Goal: Information Seeking & Learning: Learn about a topic

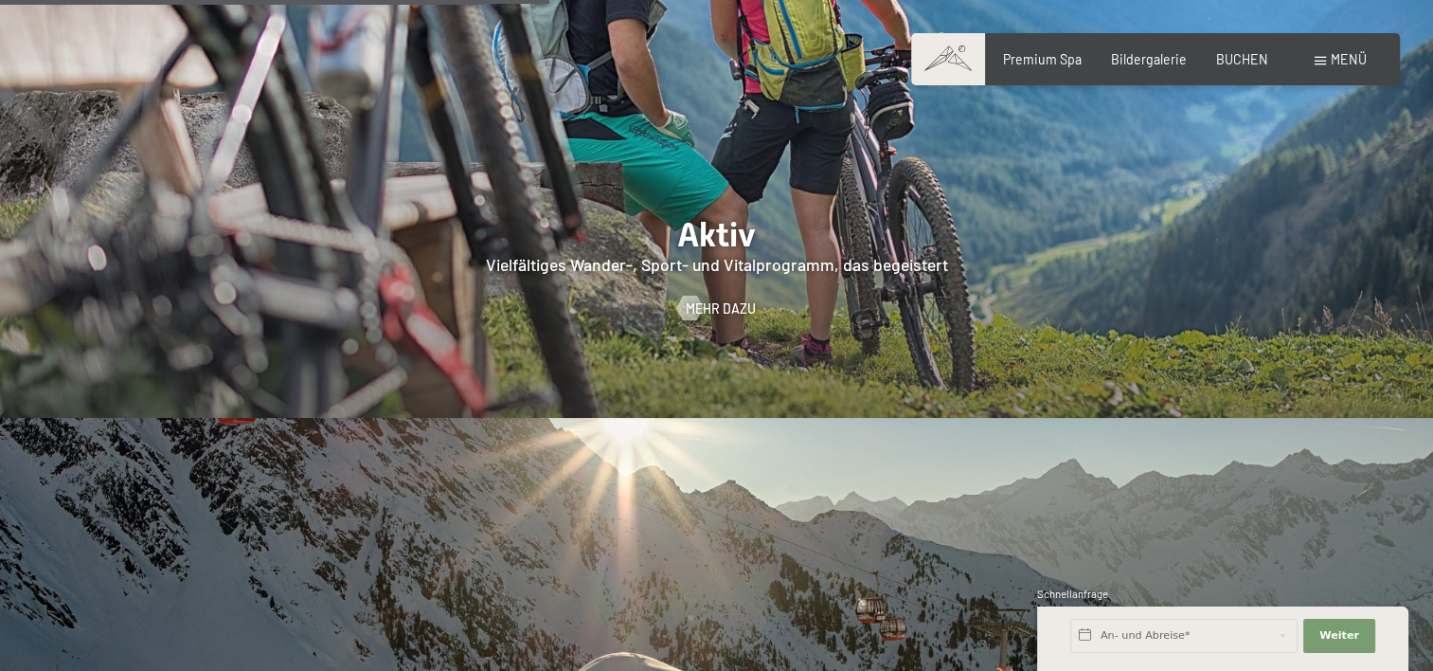
scroll to position [3599, 0]
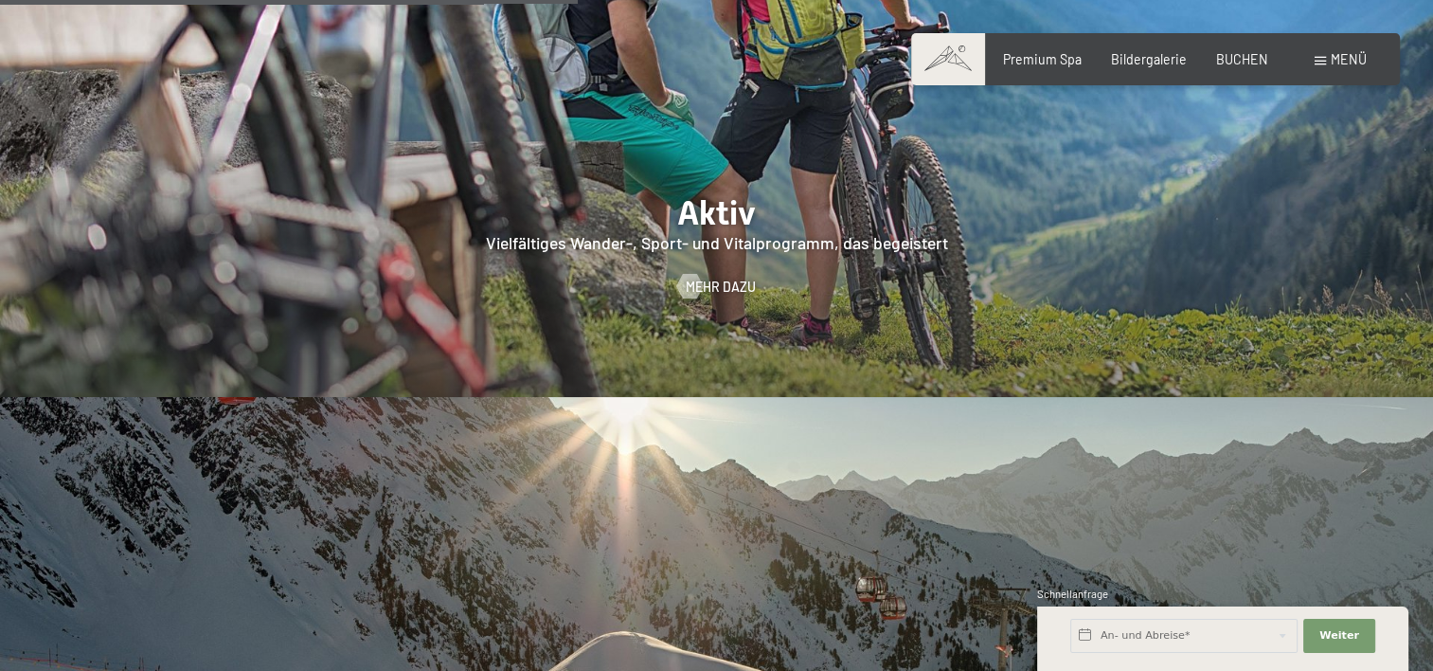
click at [1353, 61] on span "Menü" at bounding box center [1349, 59] width 36 height 16
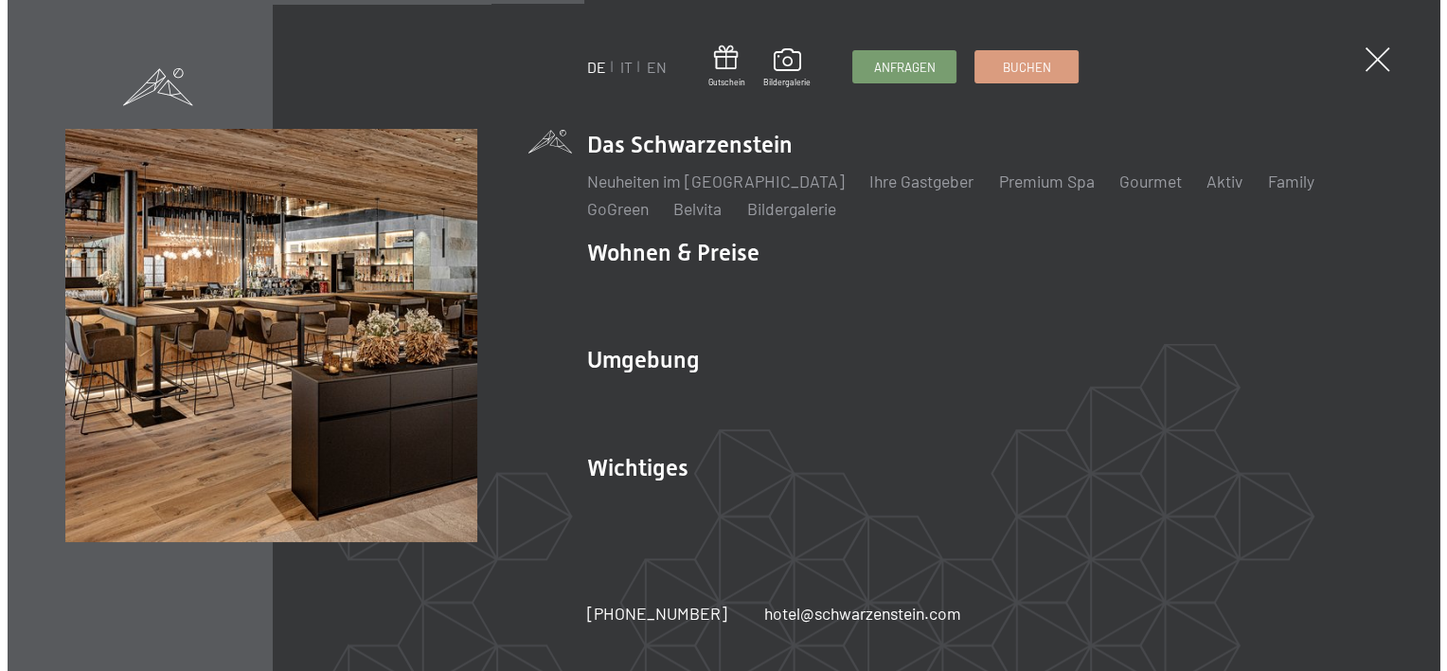
scroll to position [3618, 0]
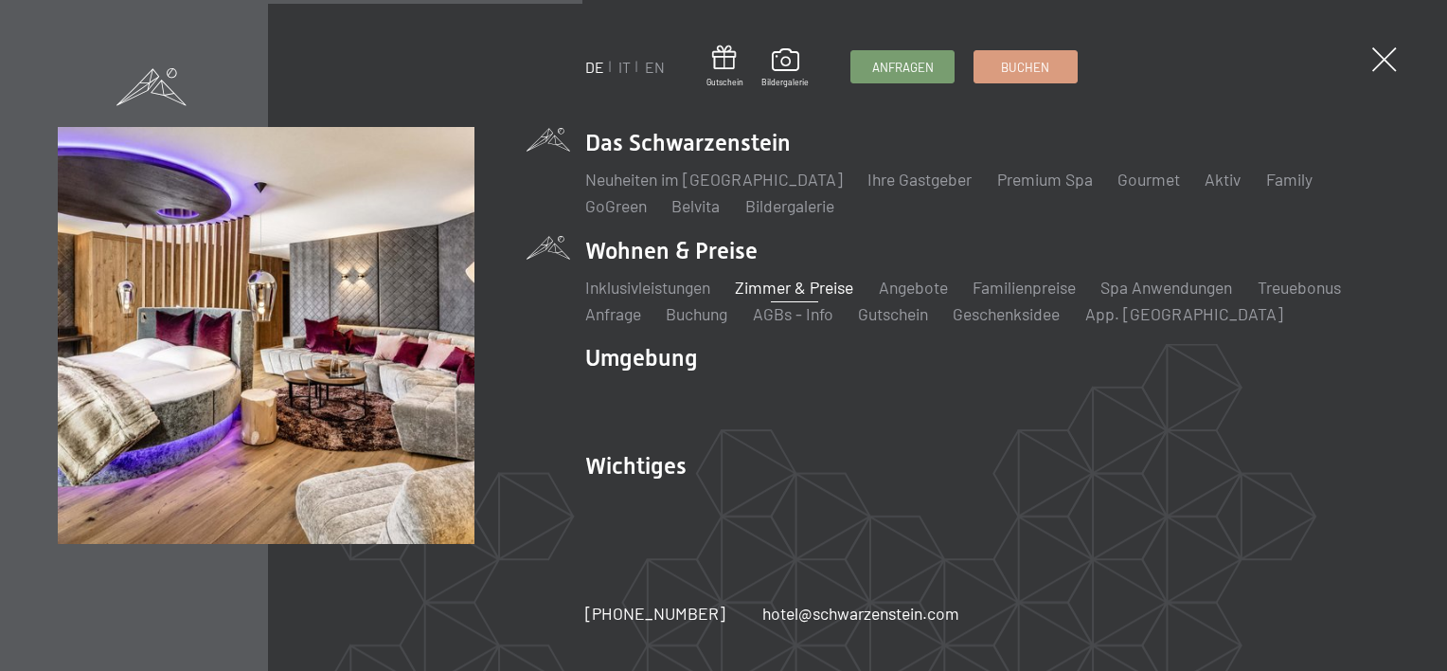
click at [807, 284] on link "Zimmer & Preise" at bounding box center [794, 287] width 118 height 21
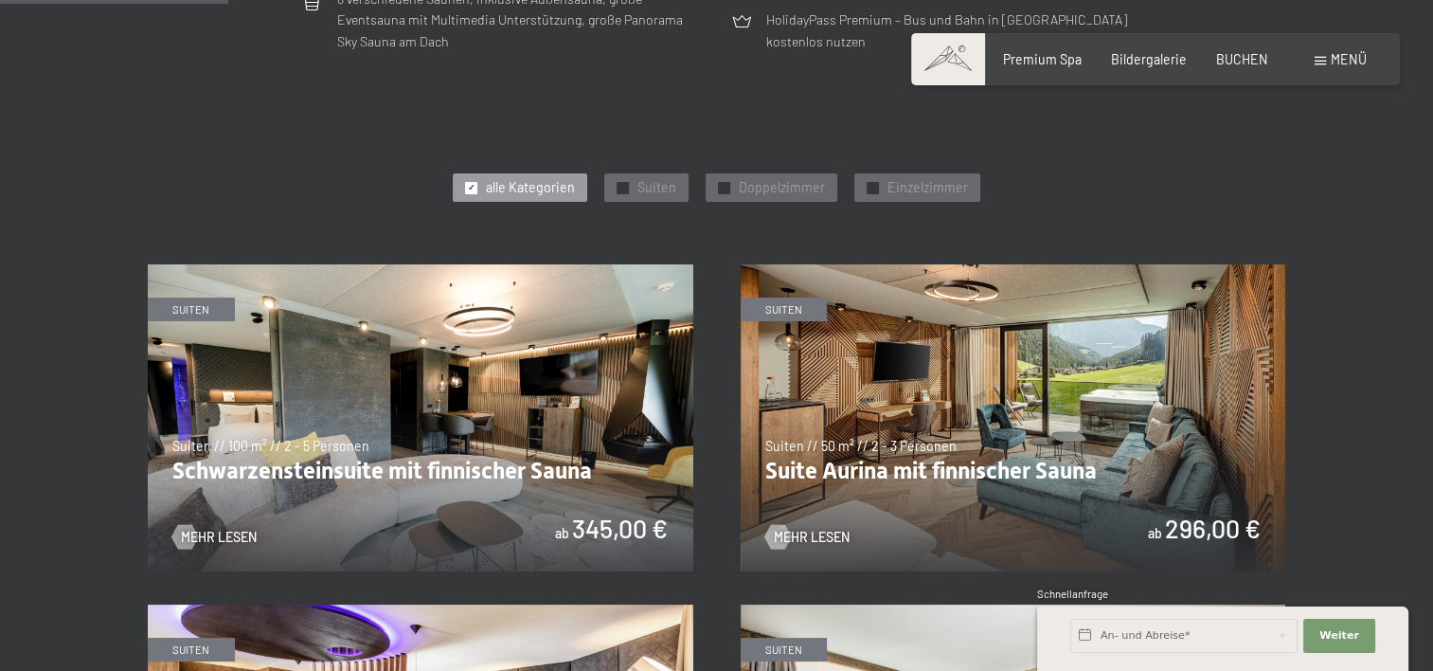
scroll to position [852, 0]
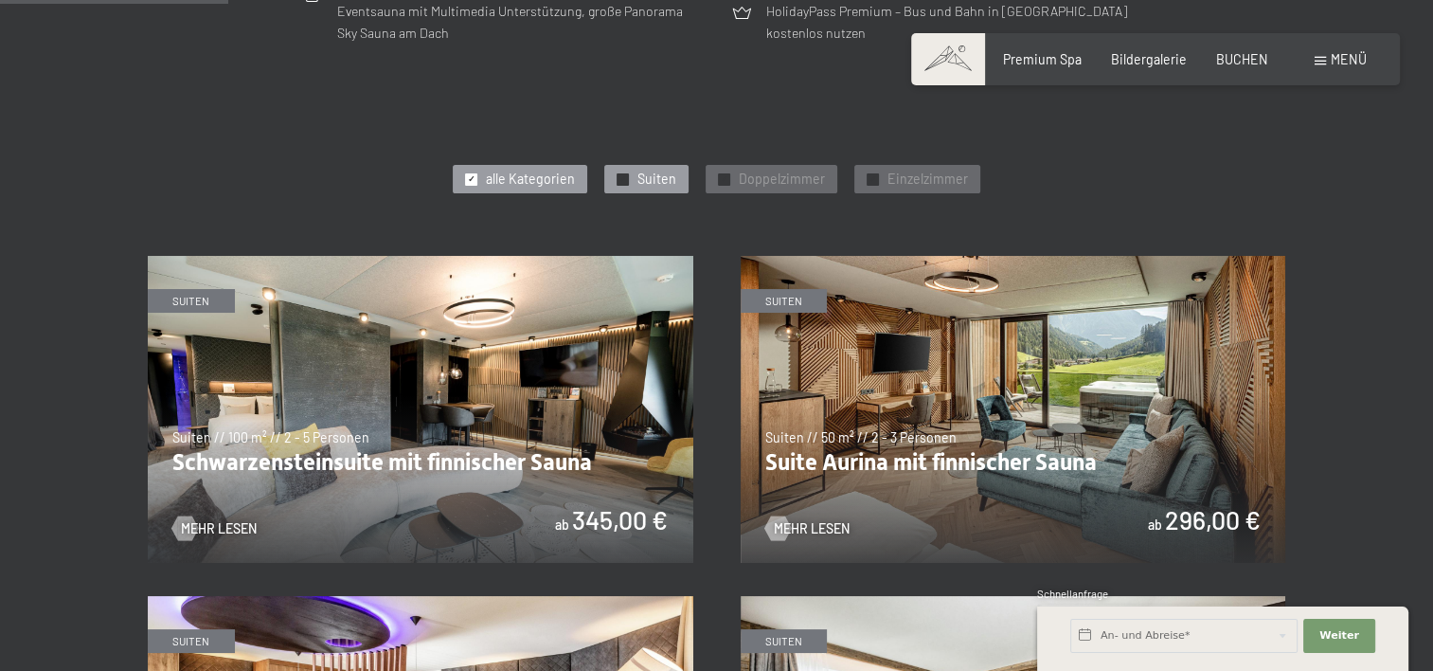
click at [671, 181] on span "Suiten" at bounding box center [656, 179] width 39 height 19
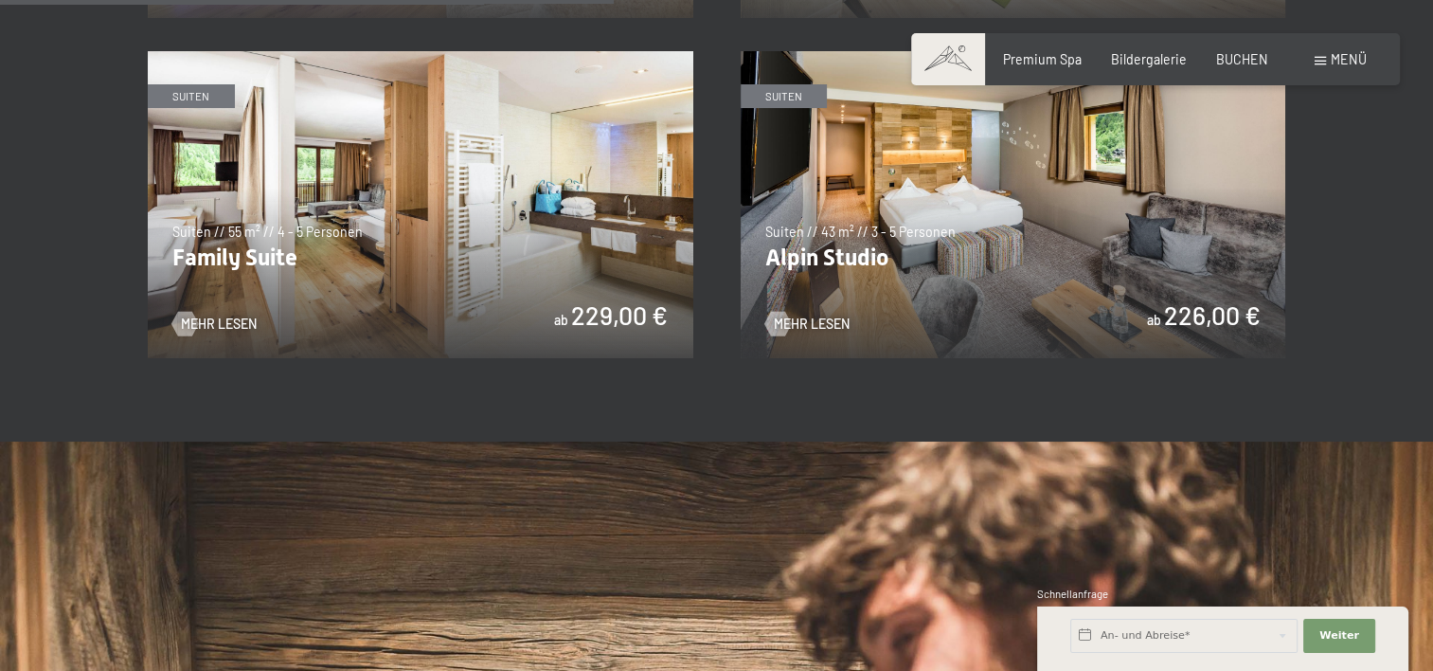
scroll to position [1705, 0]
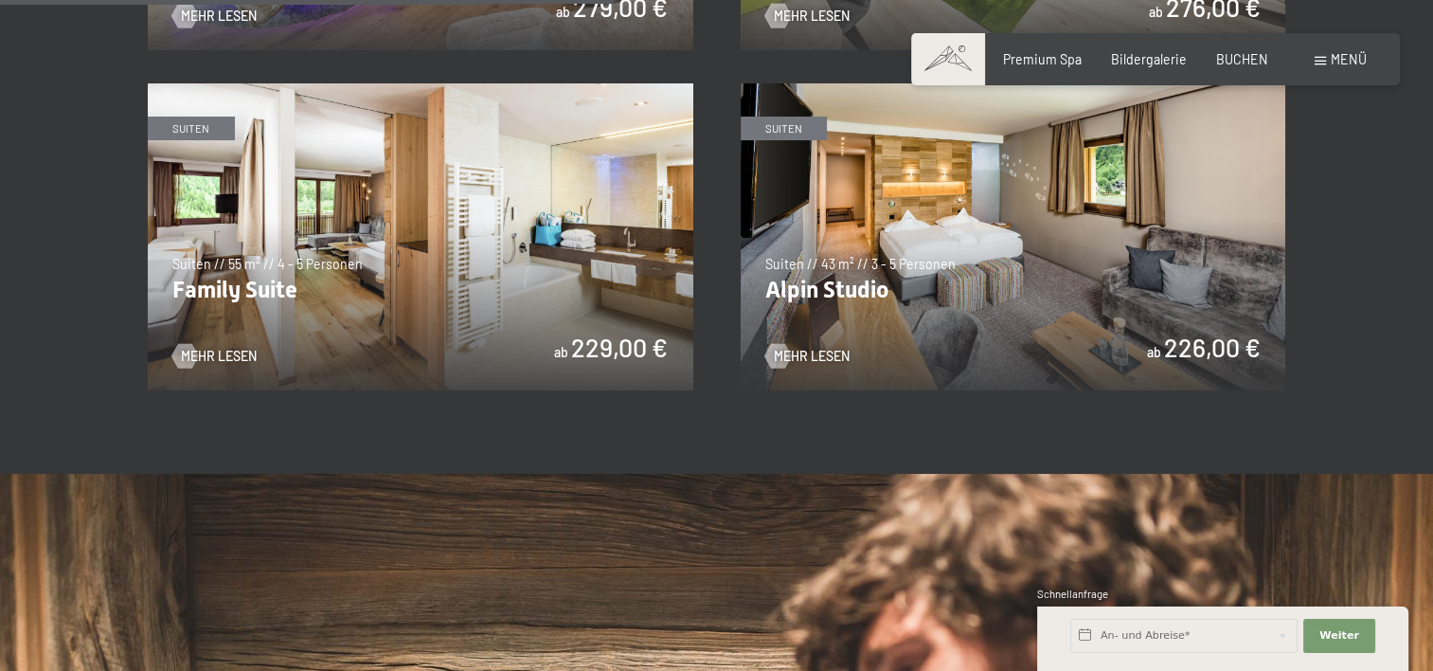
click at [856, 279] on img at bounding box center [1014, 236] width 546 height 307
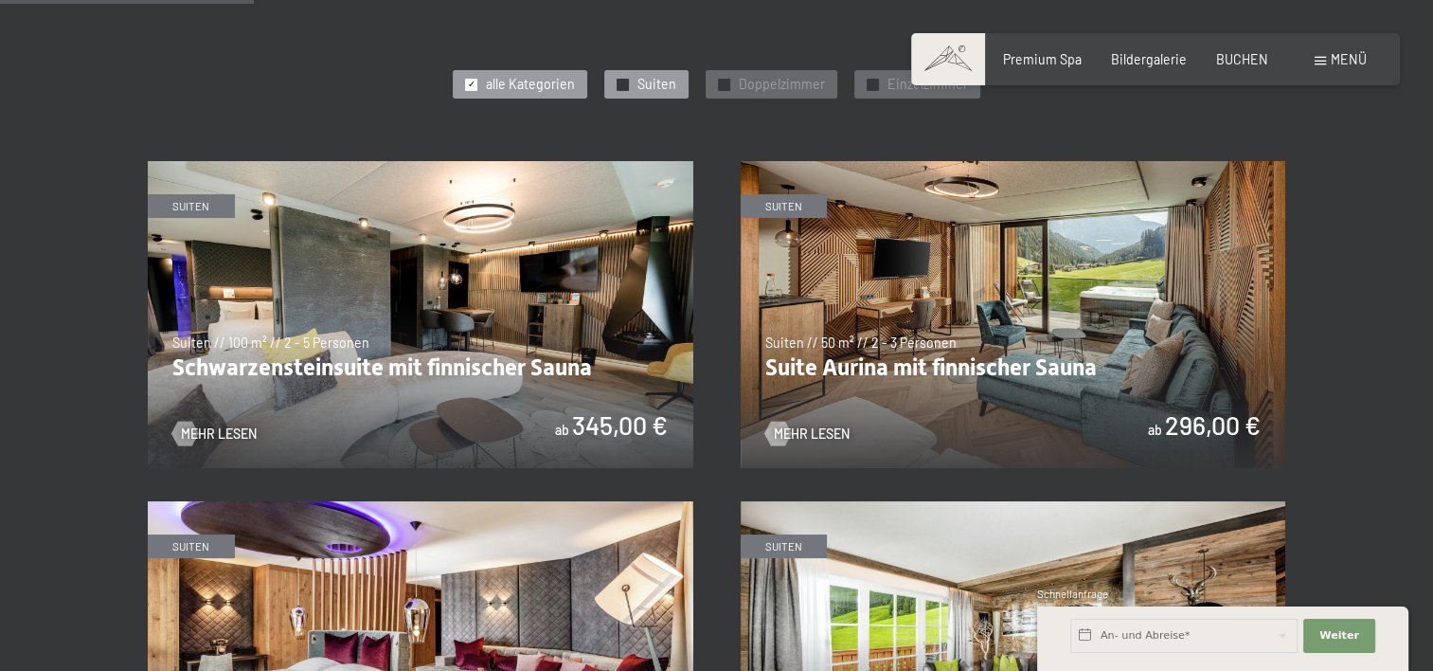
click at [643, 82] on span "Suiten" at bounding box center [656, 84] width 39 height 19
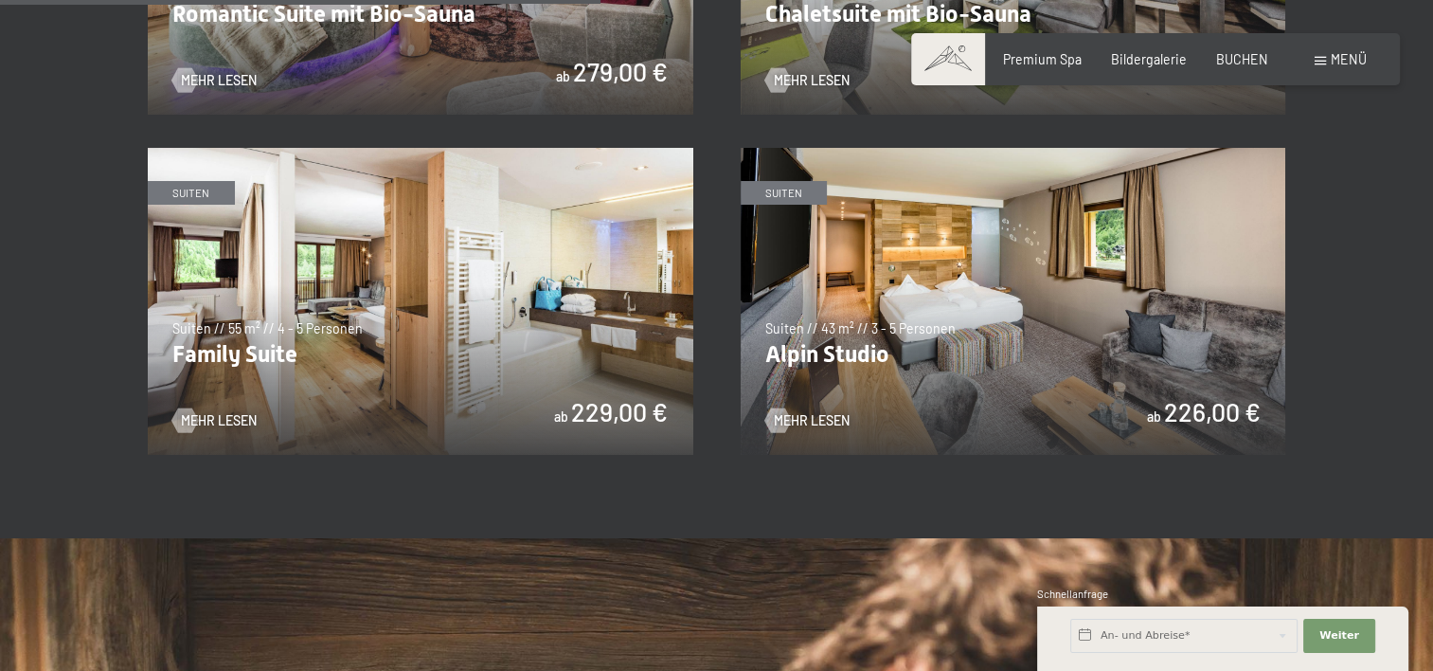
scroll to position [1610, 0]
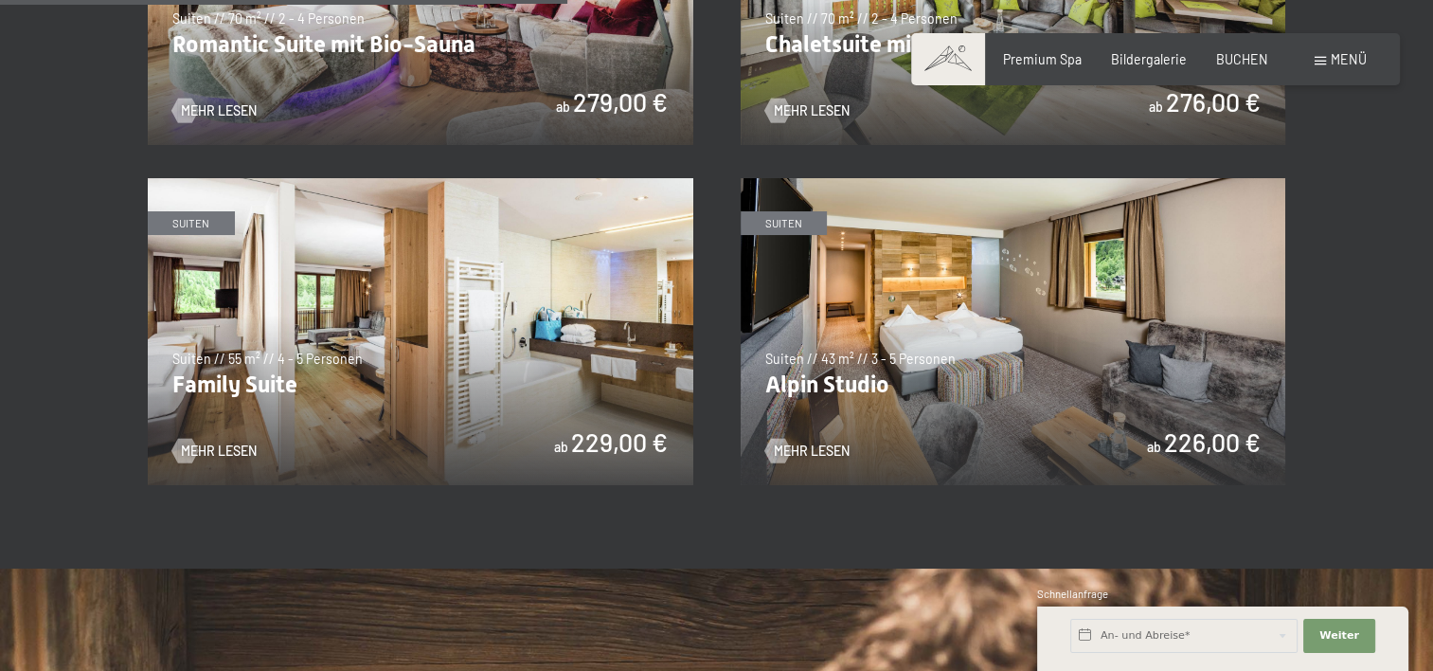
click at [265, 390] on img at bounding box center [421, 331] width 546 height 307
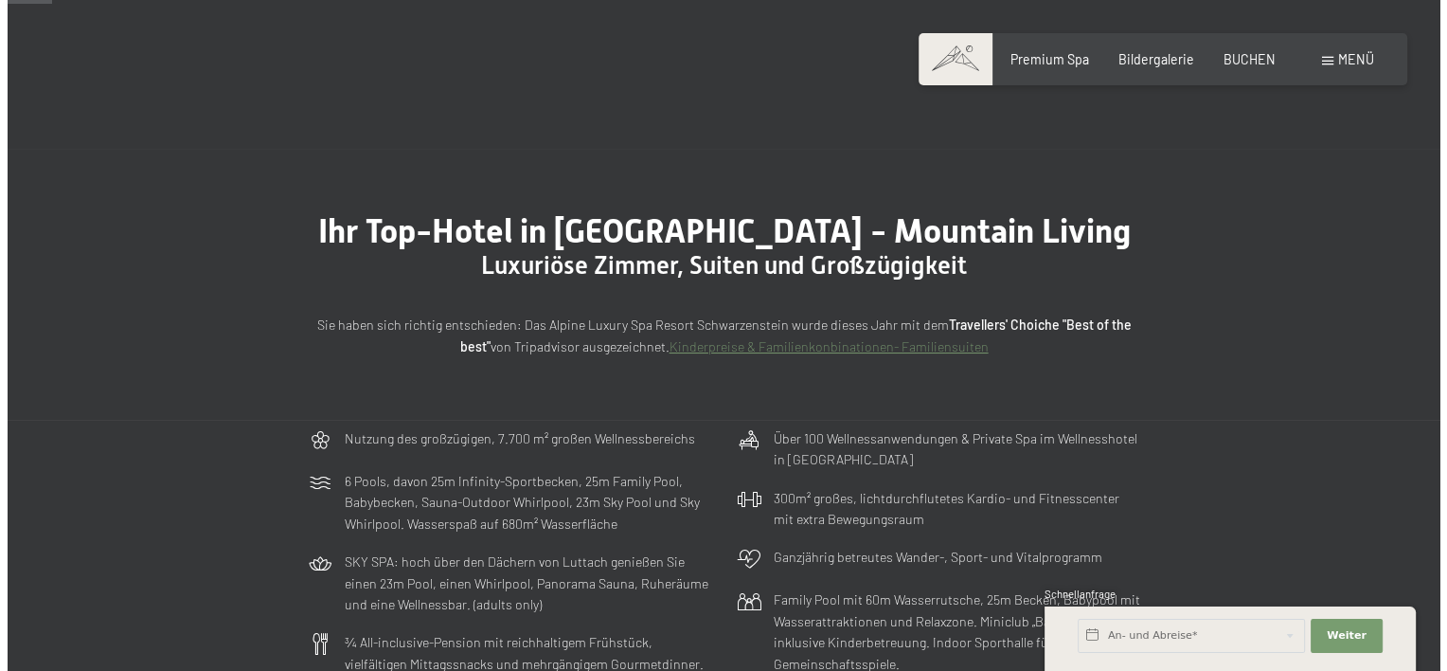
scroll to position [0, 0]
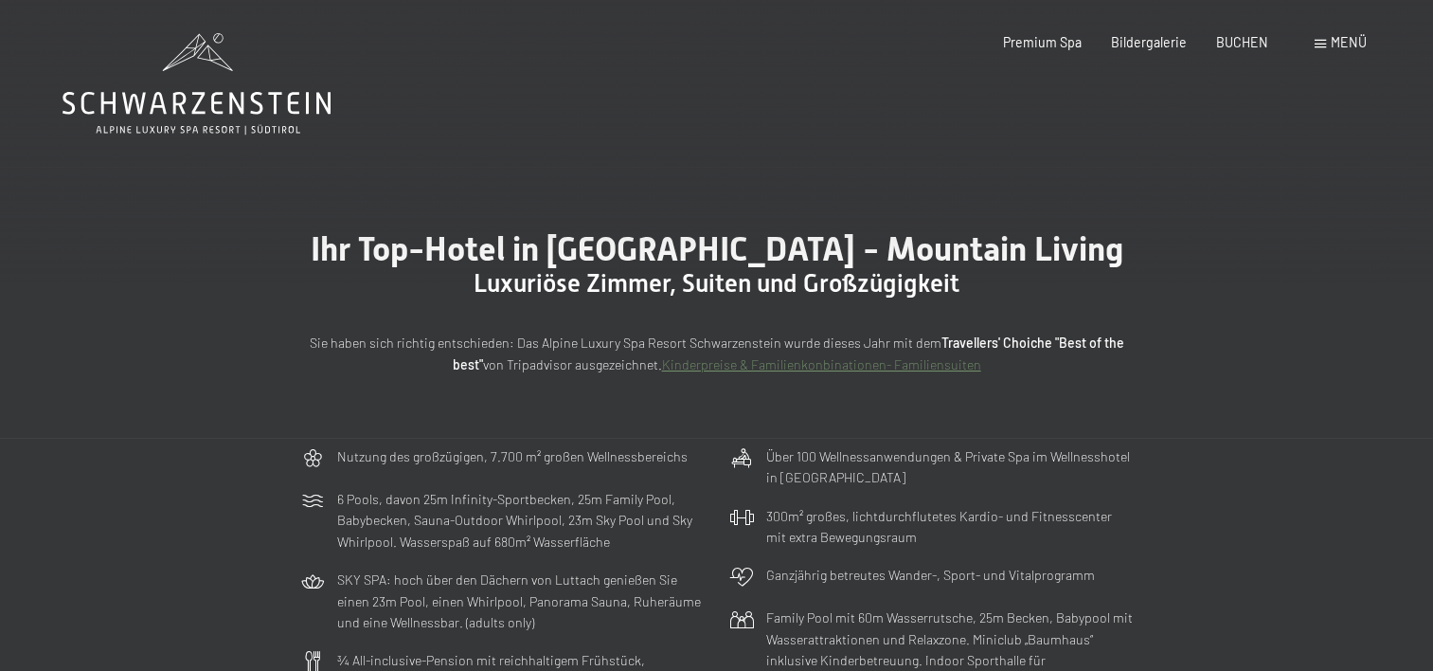
click at [1343, 42] on span "Menü" at bounding box center [1349, 42] width 36 height 16
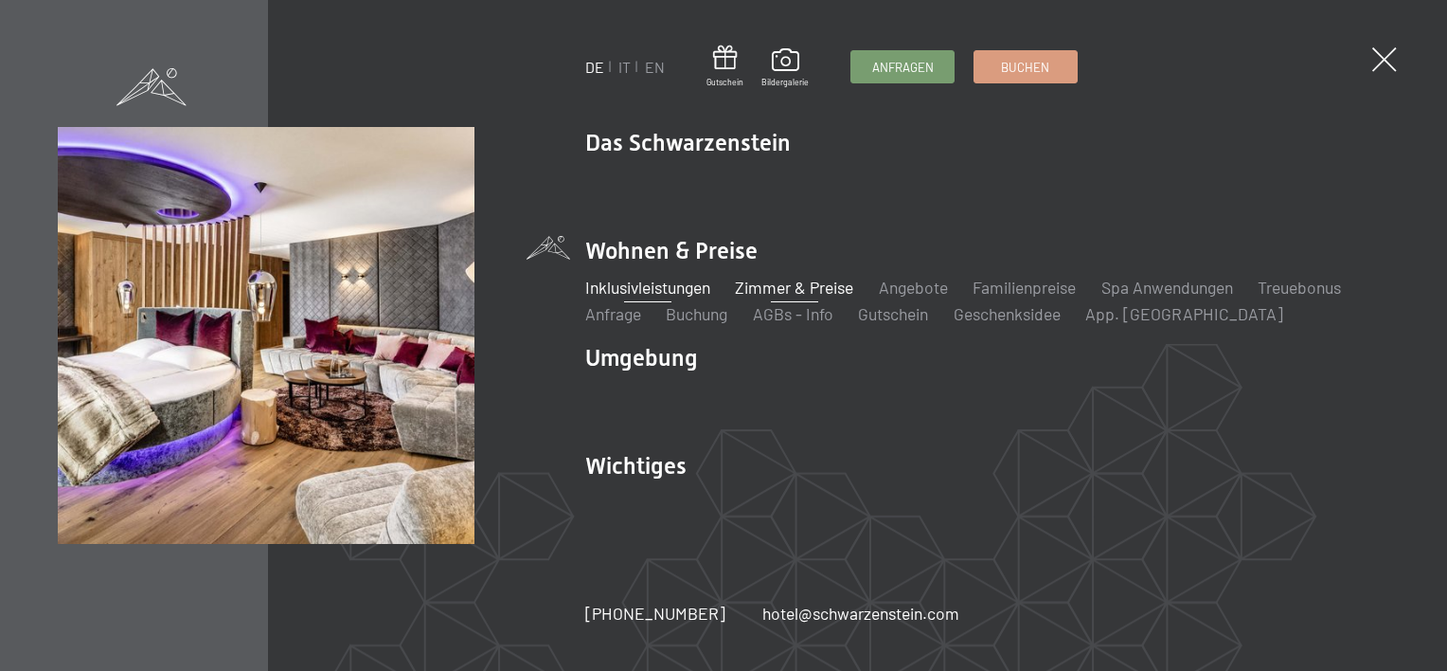
click at [680, 282] on link "Inklusivleistungen" at bounding box center [647, 287] width 125 height 21
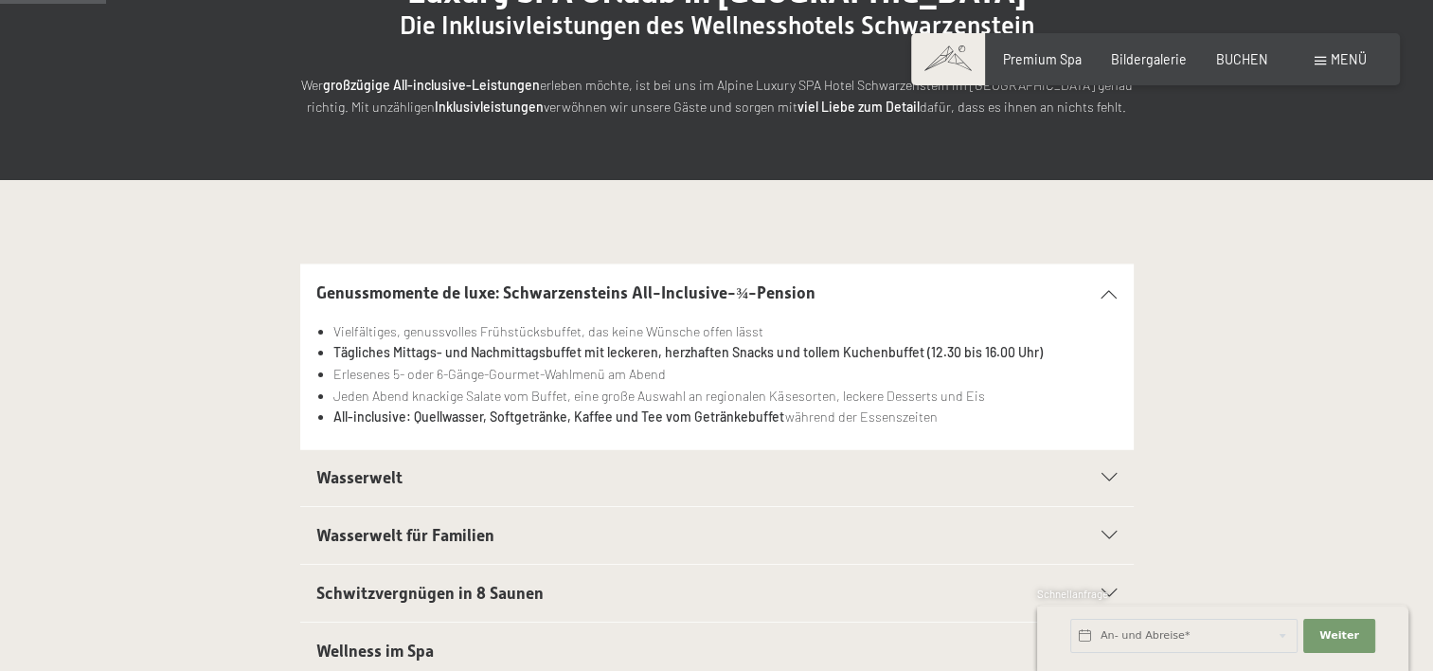
scroll to position [284, 0]
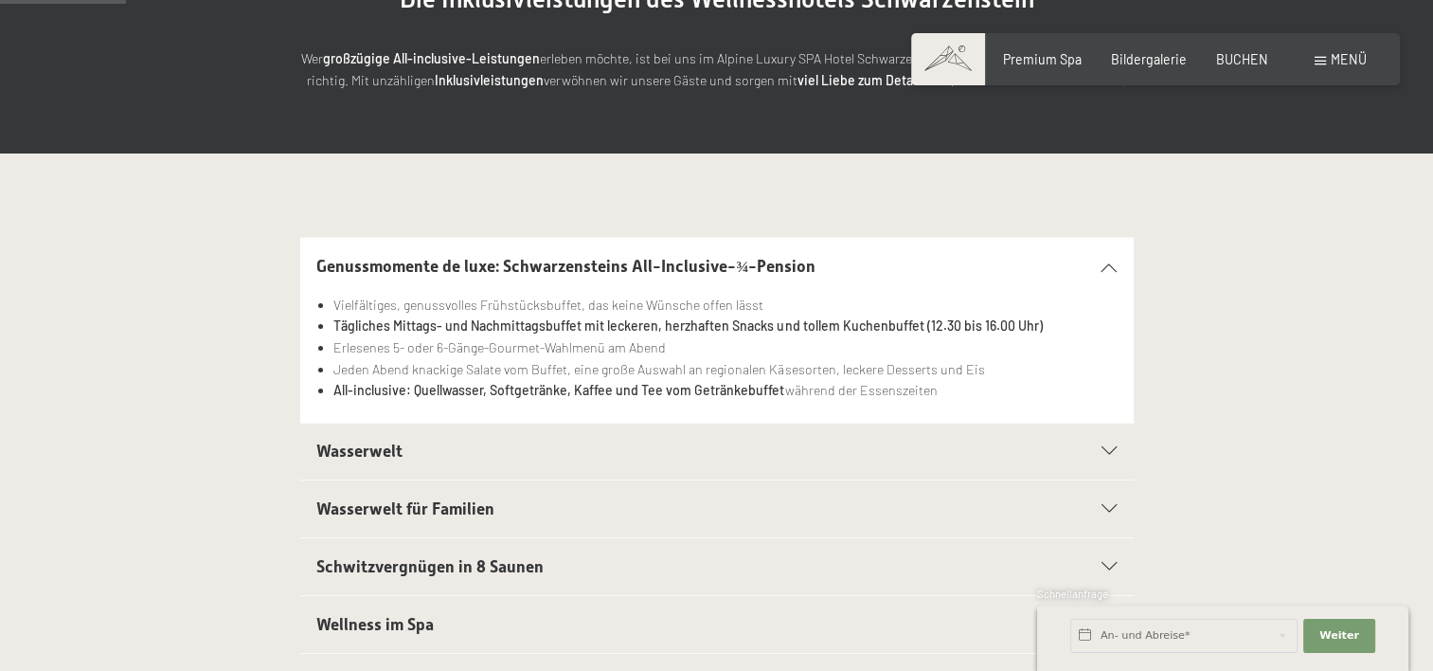
click at [632, 458] on h2 "Wasserwelt" at bounding box center [676, 451] width 720 height 24
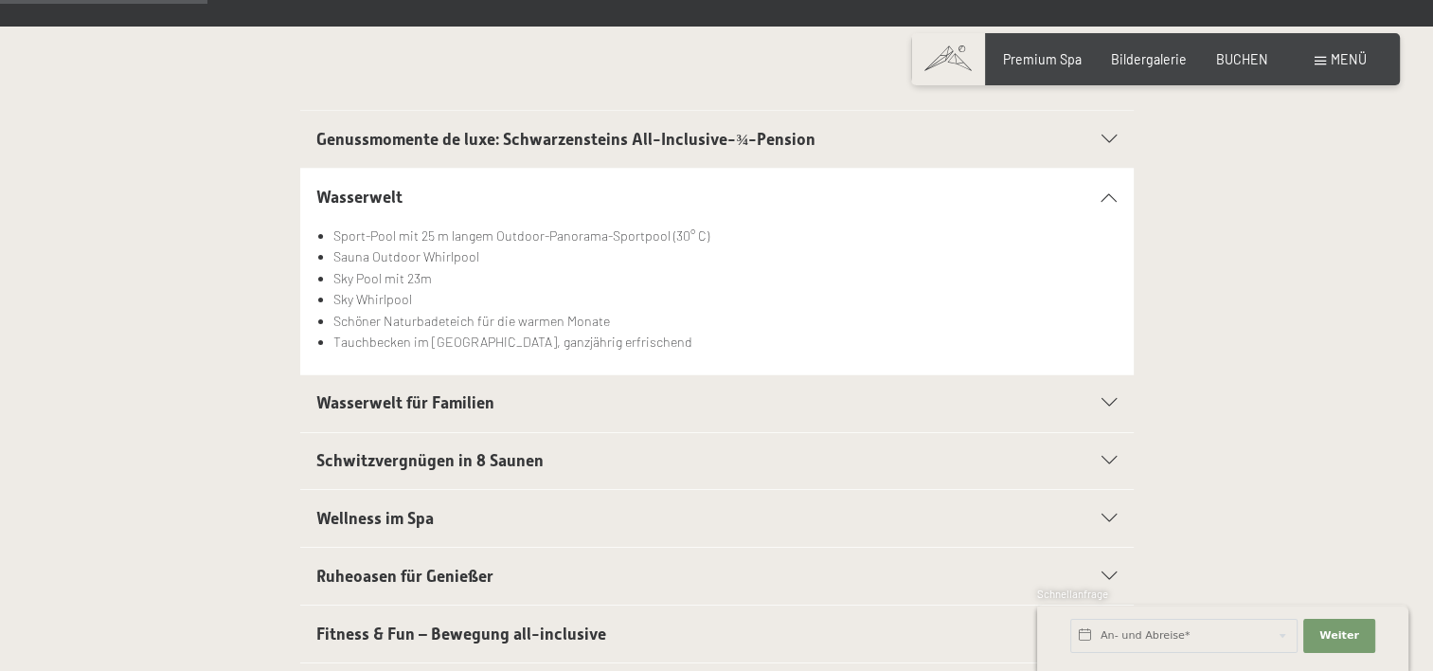
scroll to position [474, 0]
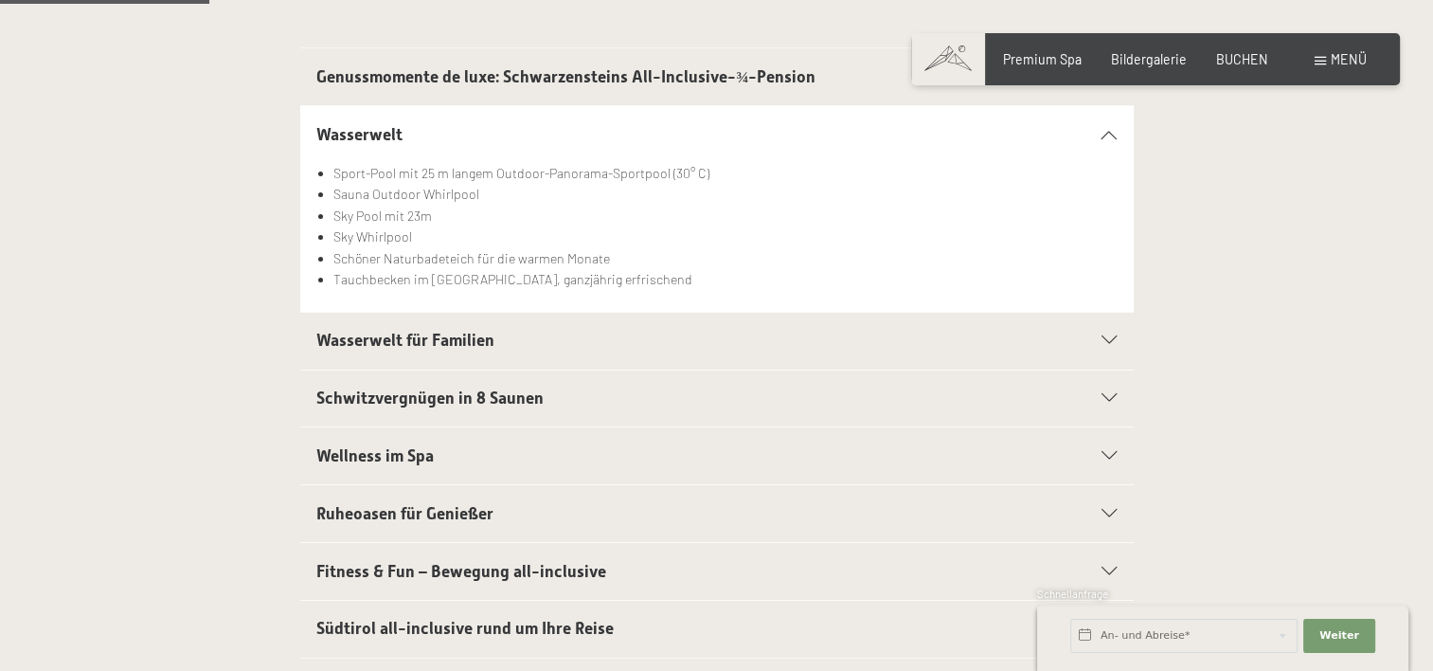
click at [482, 342] on span "Wasserwelt für Familien" at bounding box center [405, 340] width 178 height 19
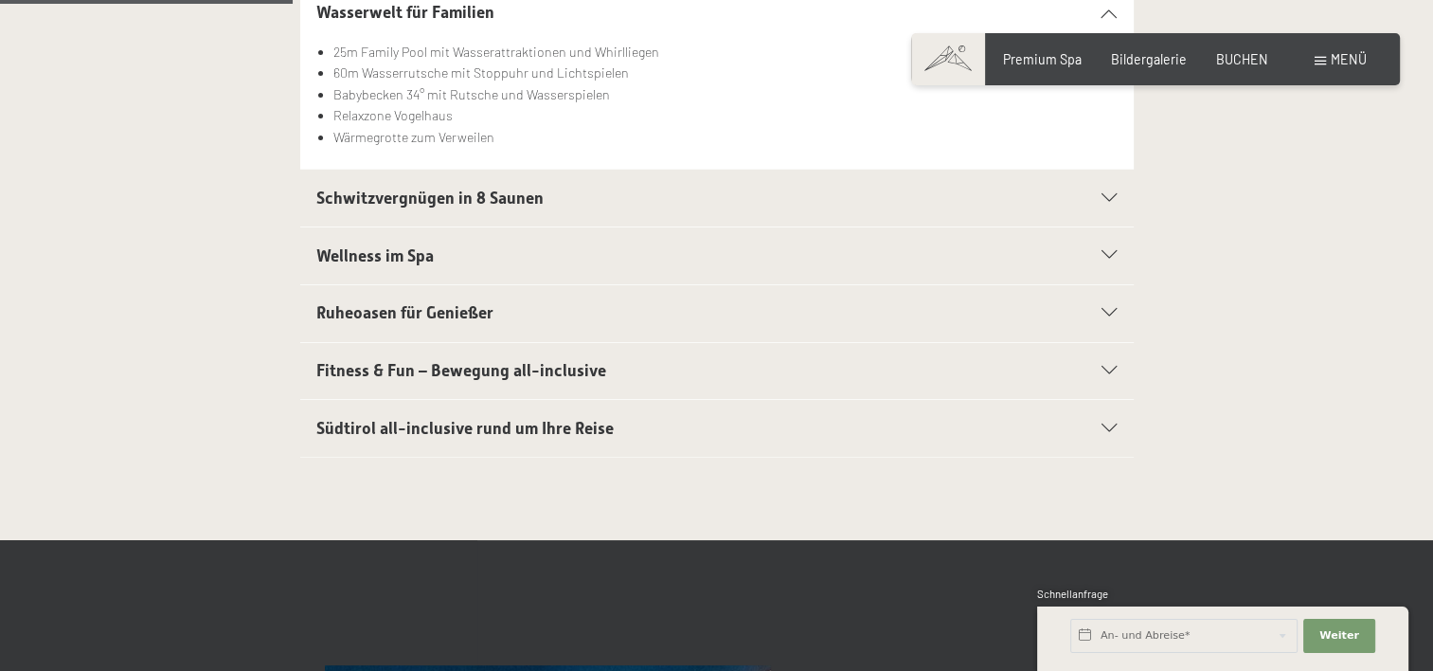
scroll to position [663, 0]
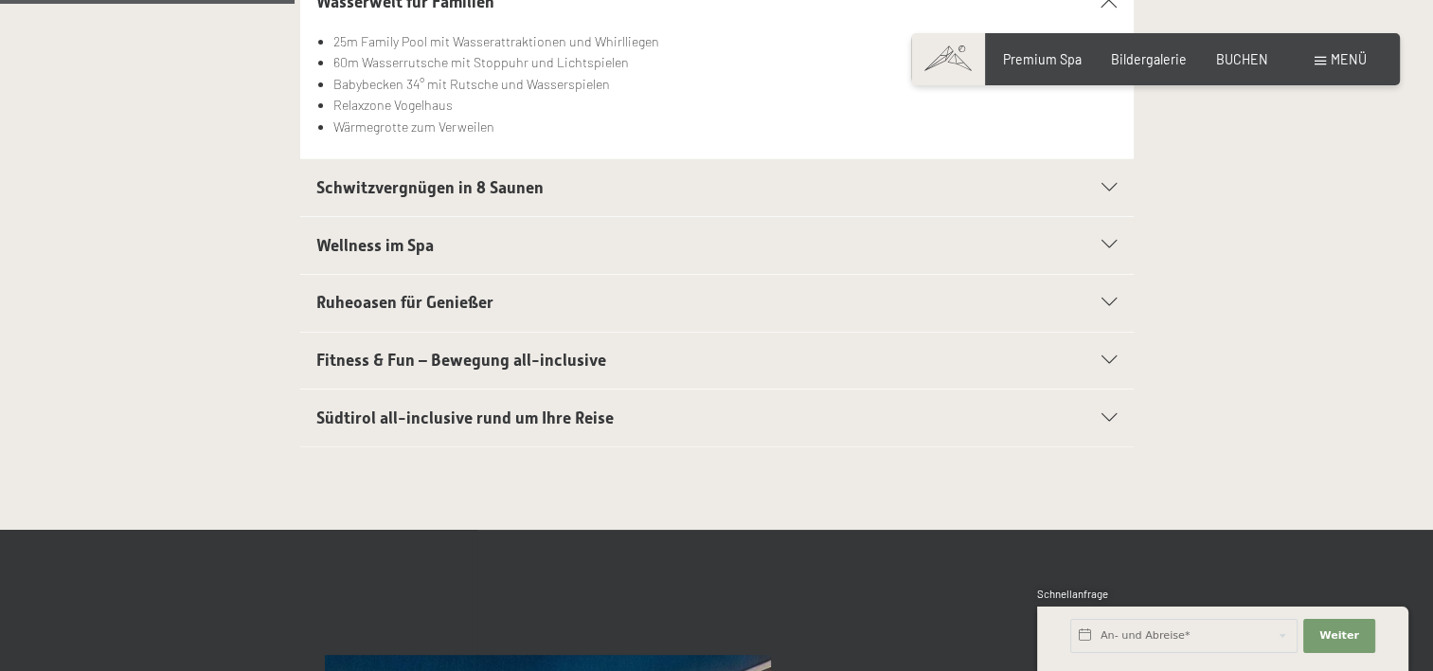
click at [554, 420] on span "Südtirol all-inclusive rund um Ihre Reise" at bounding box center [464, 417] width 297 height 19
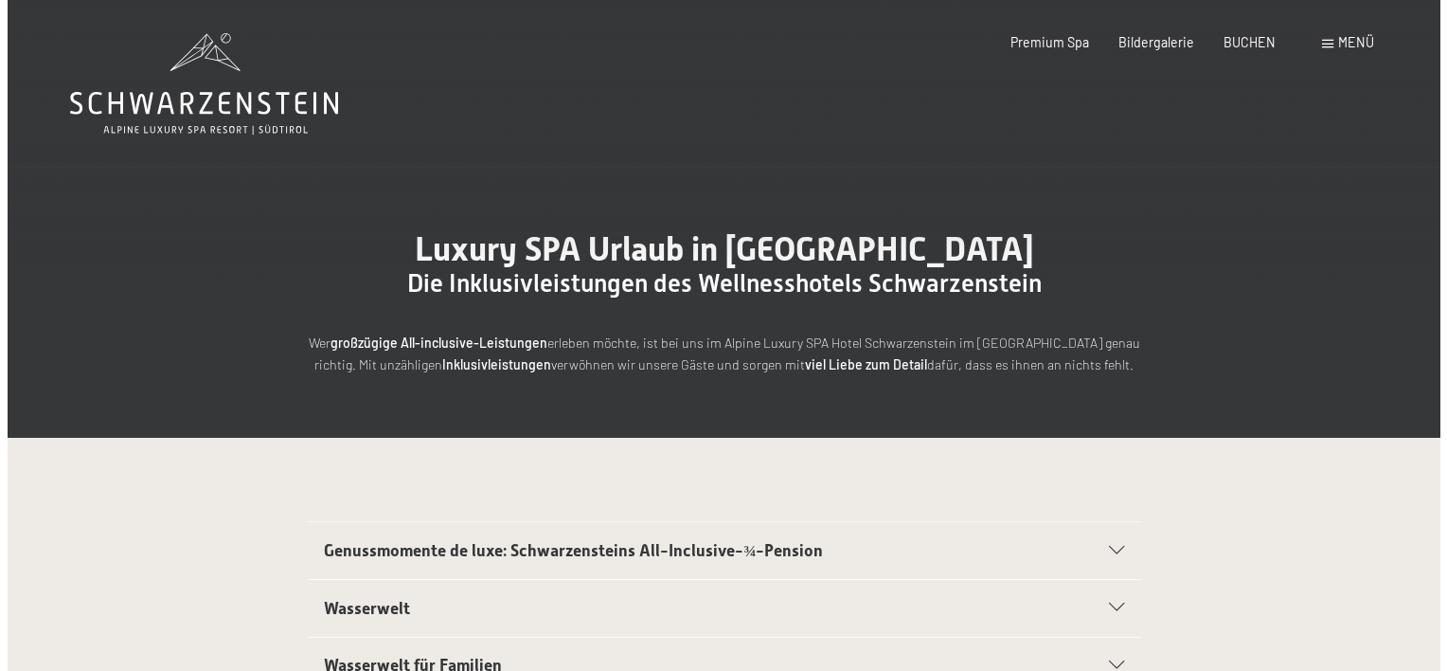
scroll to position [0, 0]
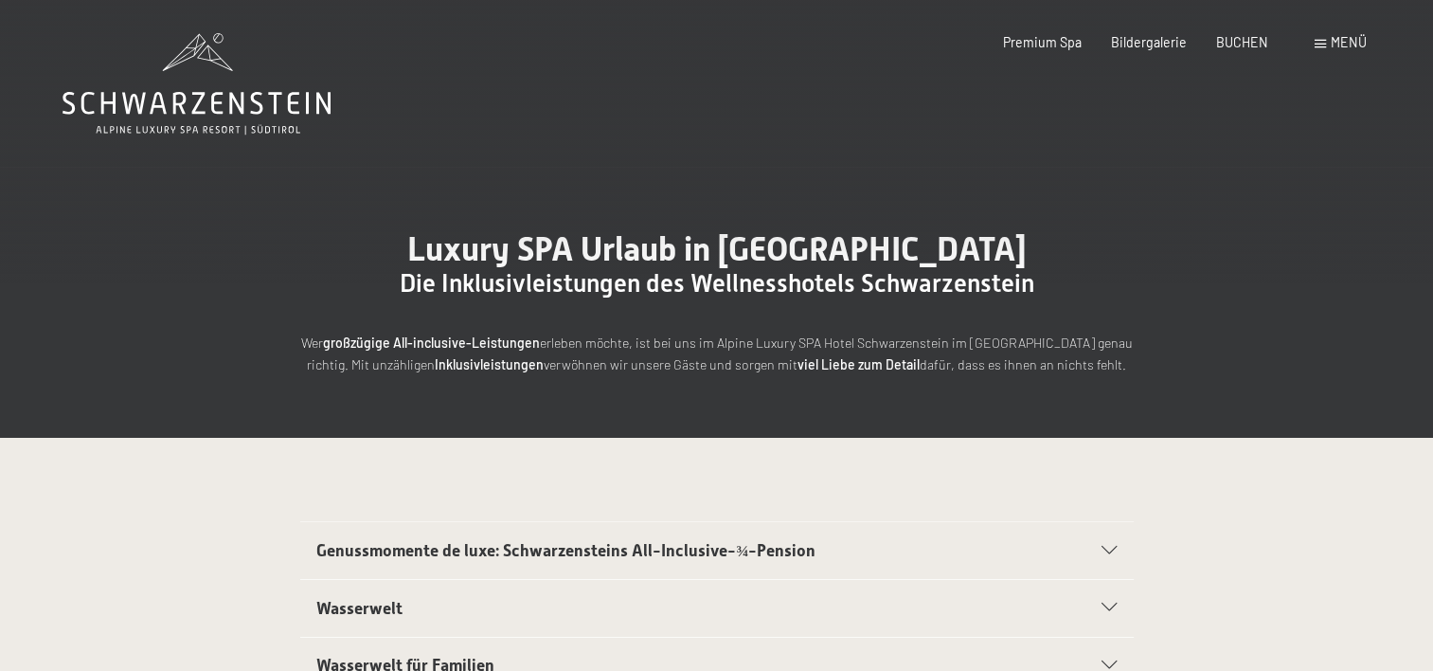
click at [1333, 44] on span "Menü" at bounding box center [1349, 42] width 36 height 16
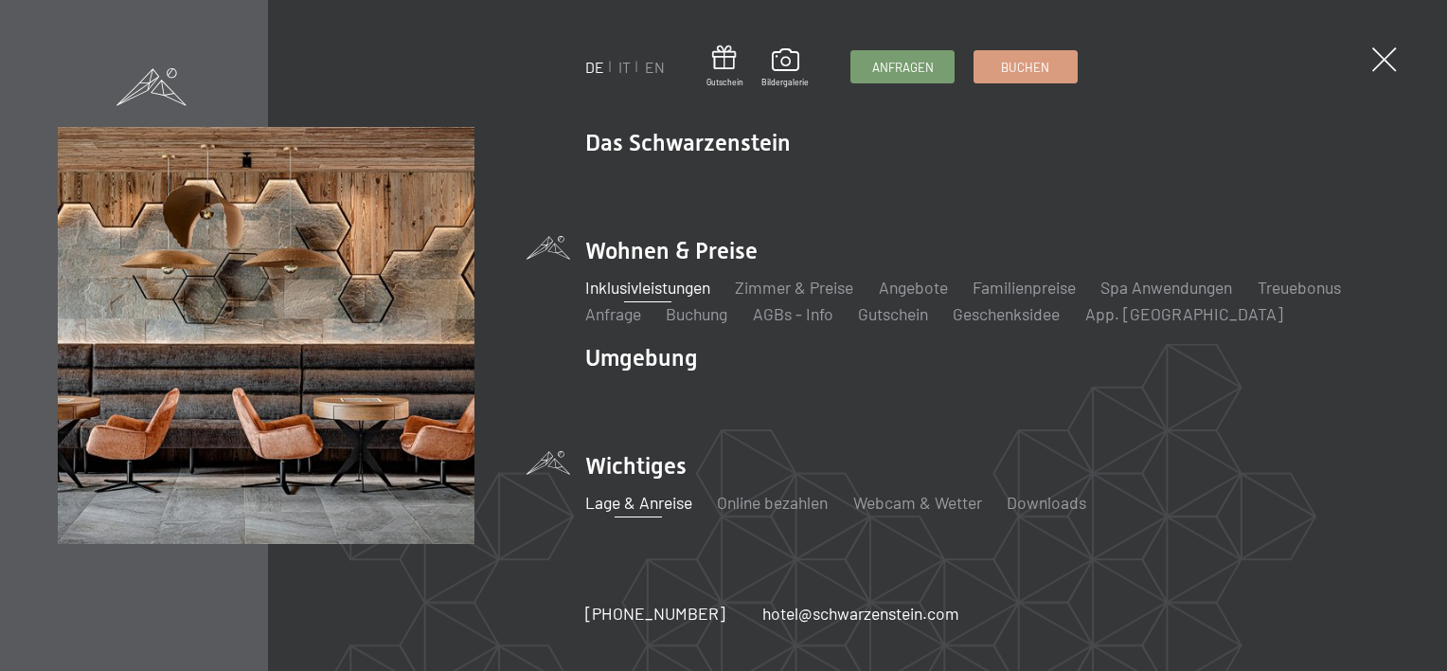
click at [664, 502] on link "Lage & Anreise" at bounding box center [638, 502] width 107 height 21
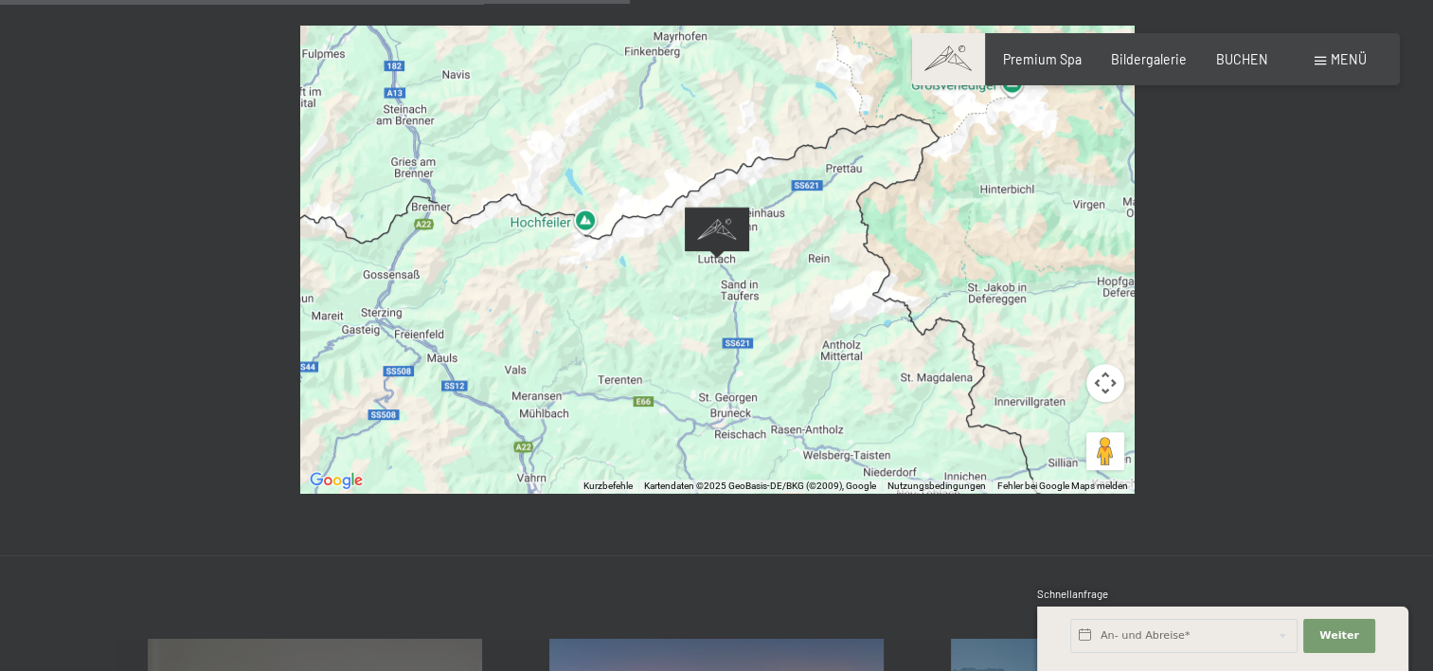
scroll to position [663, 0]
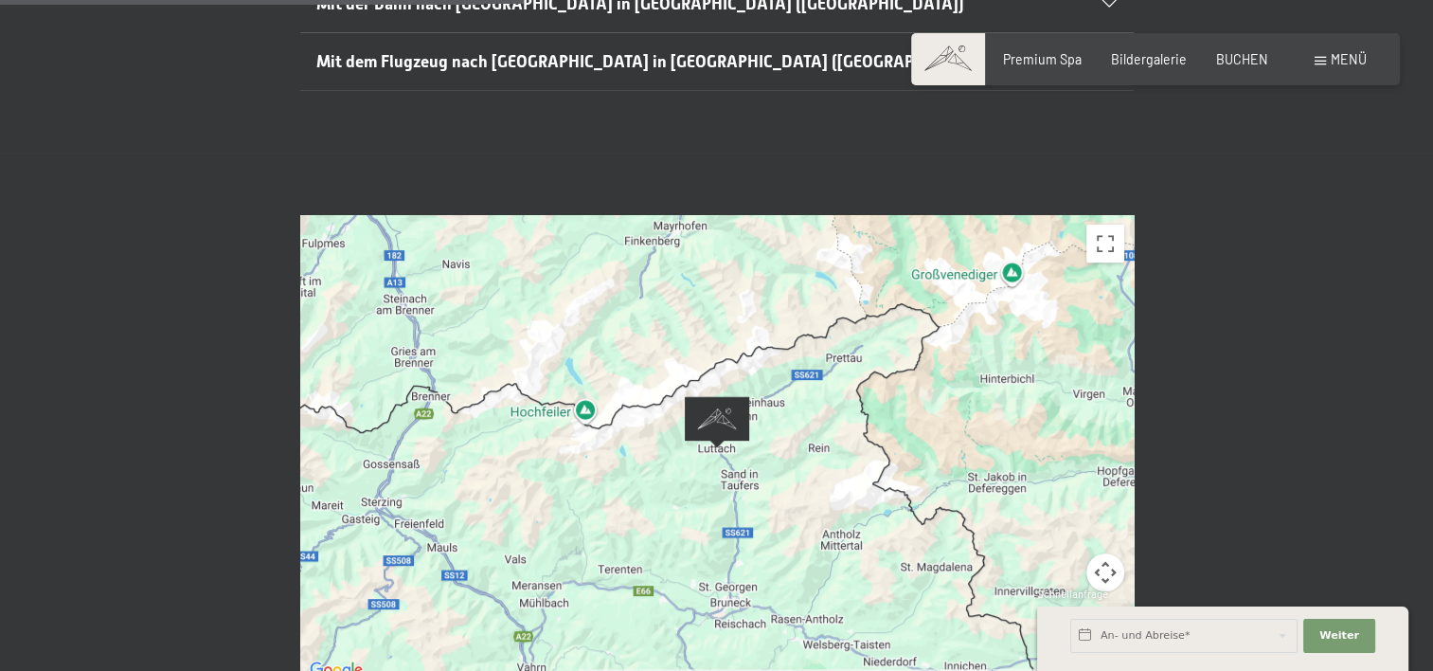
click at [1134, 215] on div "← Nach links → Nach rechts ↑ Nach oben ↓ Nach unten + Heranzoomen - Herauszoome…" at bounding box center [717, 448] width 958 height 467
click at [1095, 224] on button "Vollbildansicht ein/aus" at bounding box center [1105, 243] width 38 height 38
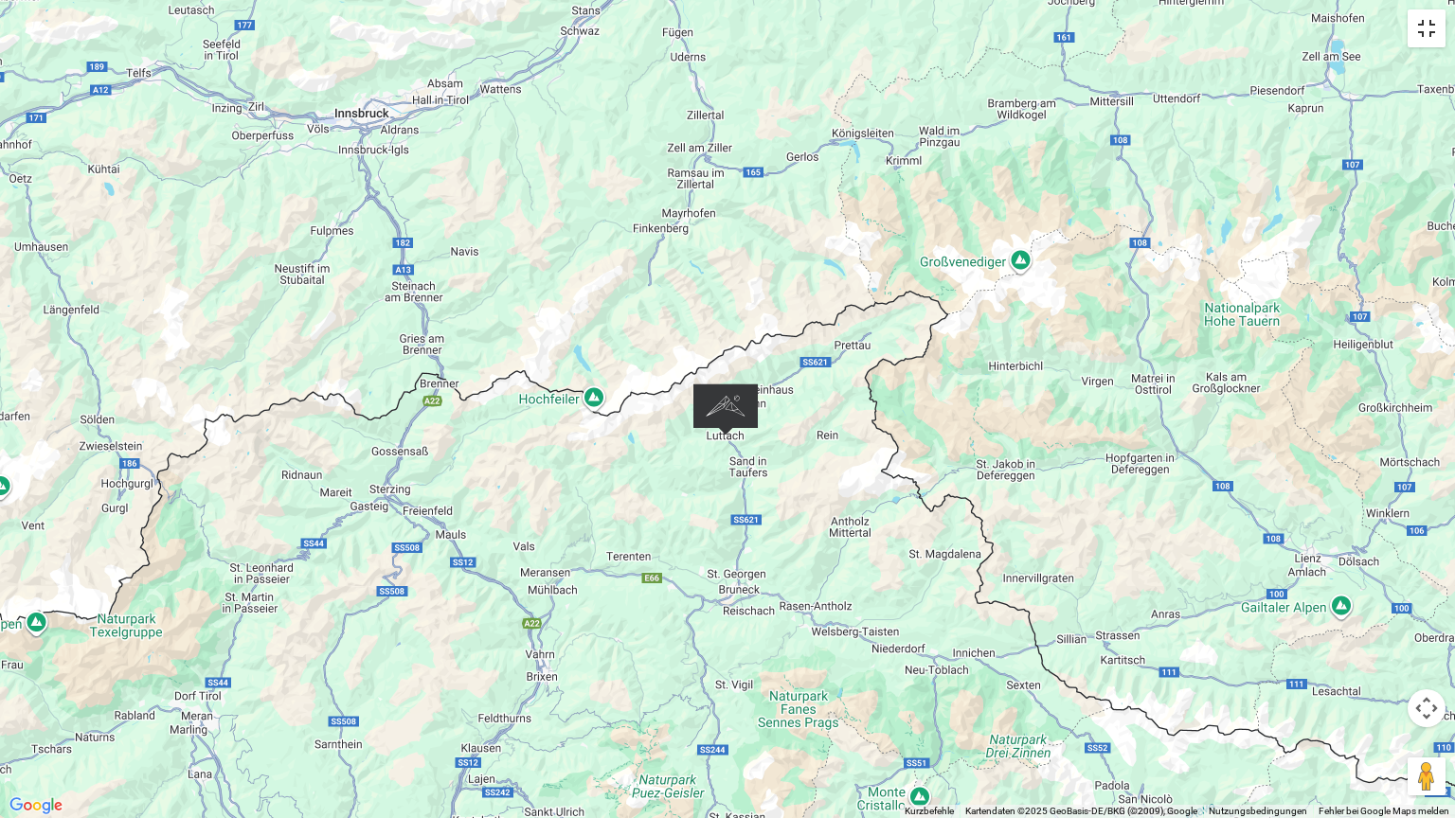
click at [1428, 34] on button "Vollbildansicht ein/aus" at bounding box center [1426, 28] width 38 height 38
